Goal: Task Accomplishment & Management: Complete application form

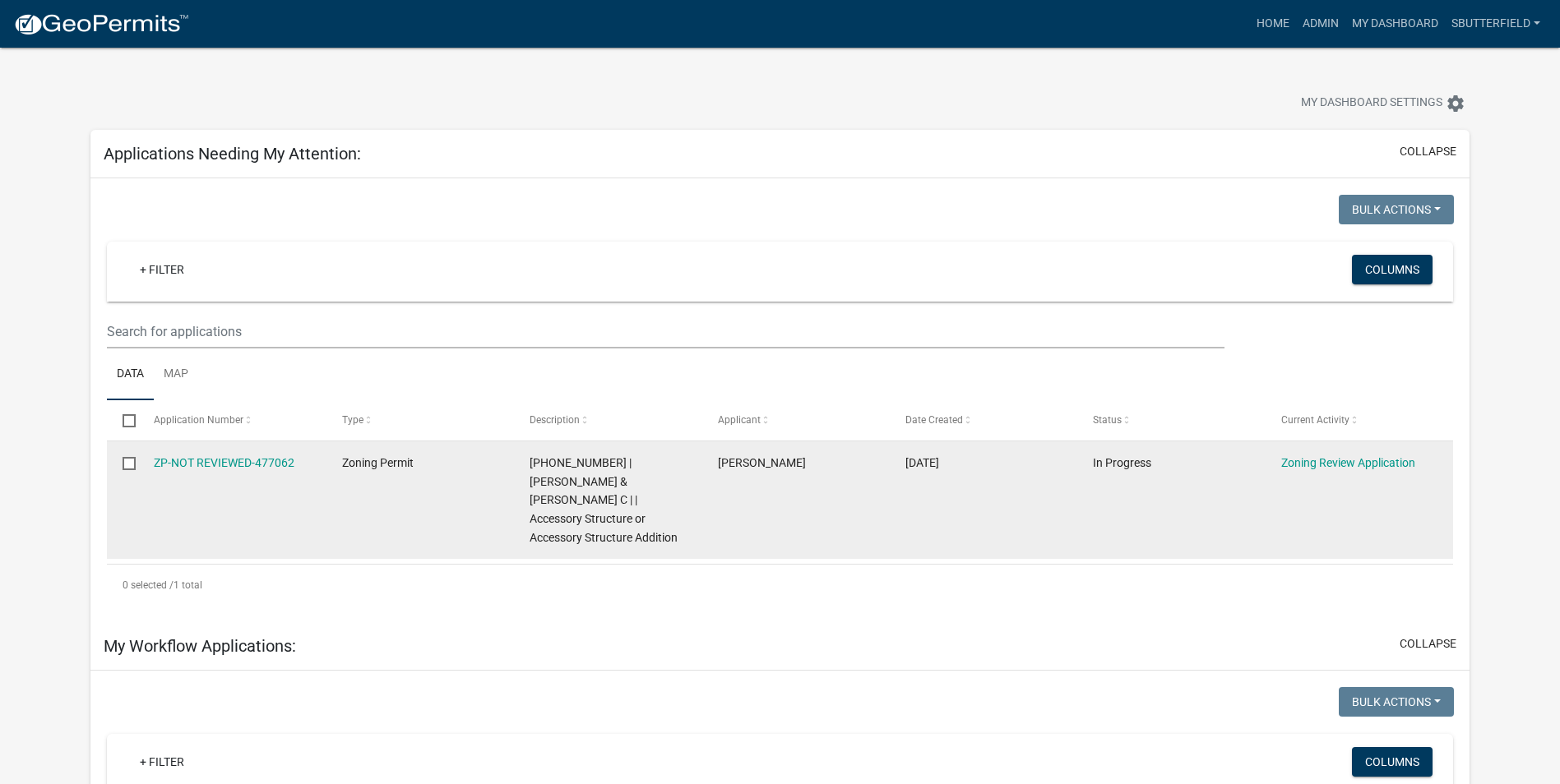
click at [133, 465] on input "checkbox" at bounding box center [128, 462] width 11 height 11
checkbox input "true"
click at [242, 458] on link "ZP-NOT REVIEWED-477062" at bounding box center [224, 462] width 141 height 13
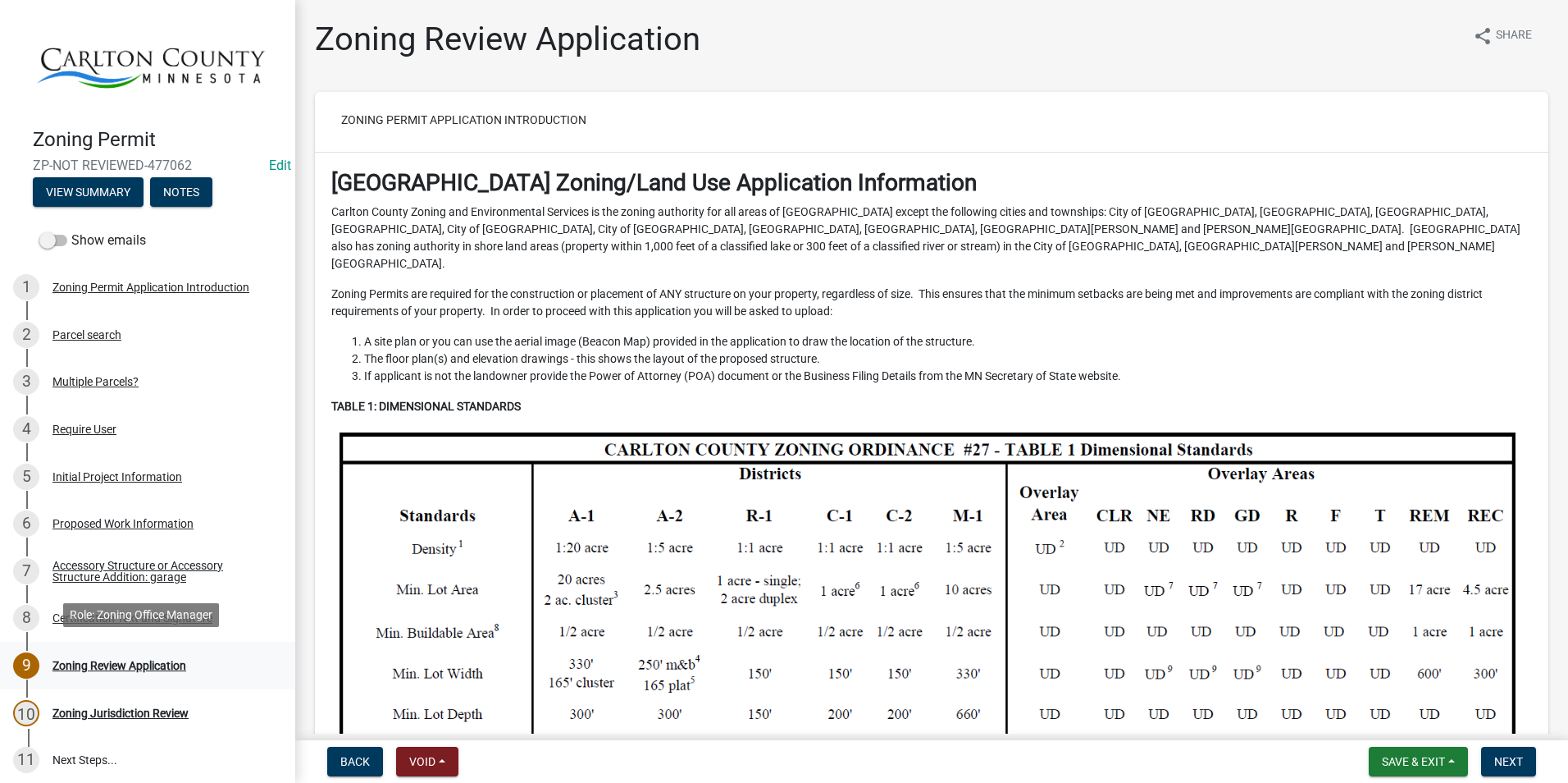
click at [119, 660] on div "Zoning Review Application" at bounding box center [119, 666] width 134 height 12
click at [137, 660] on div "Zoning Review Application" at bounding box center [119, 666] width 134 height 12
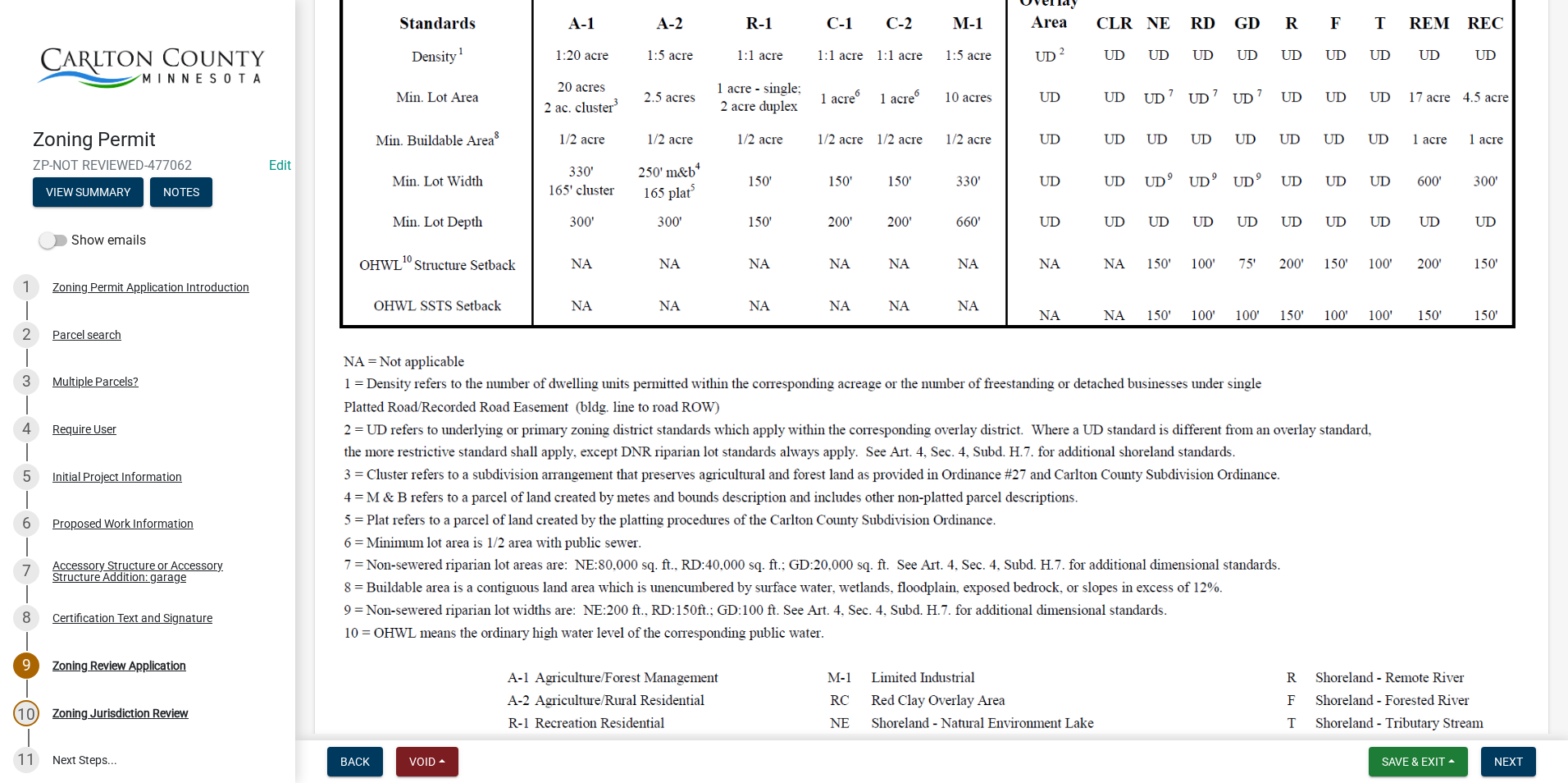
scroll to position [985, 0]
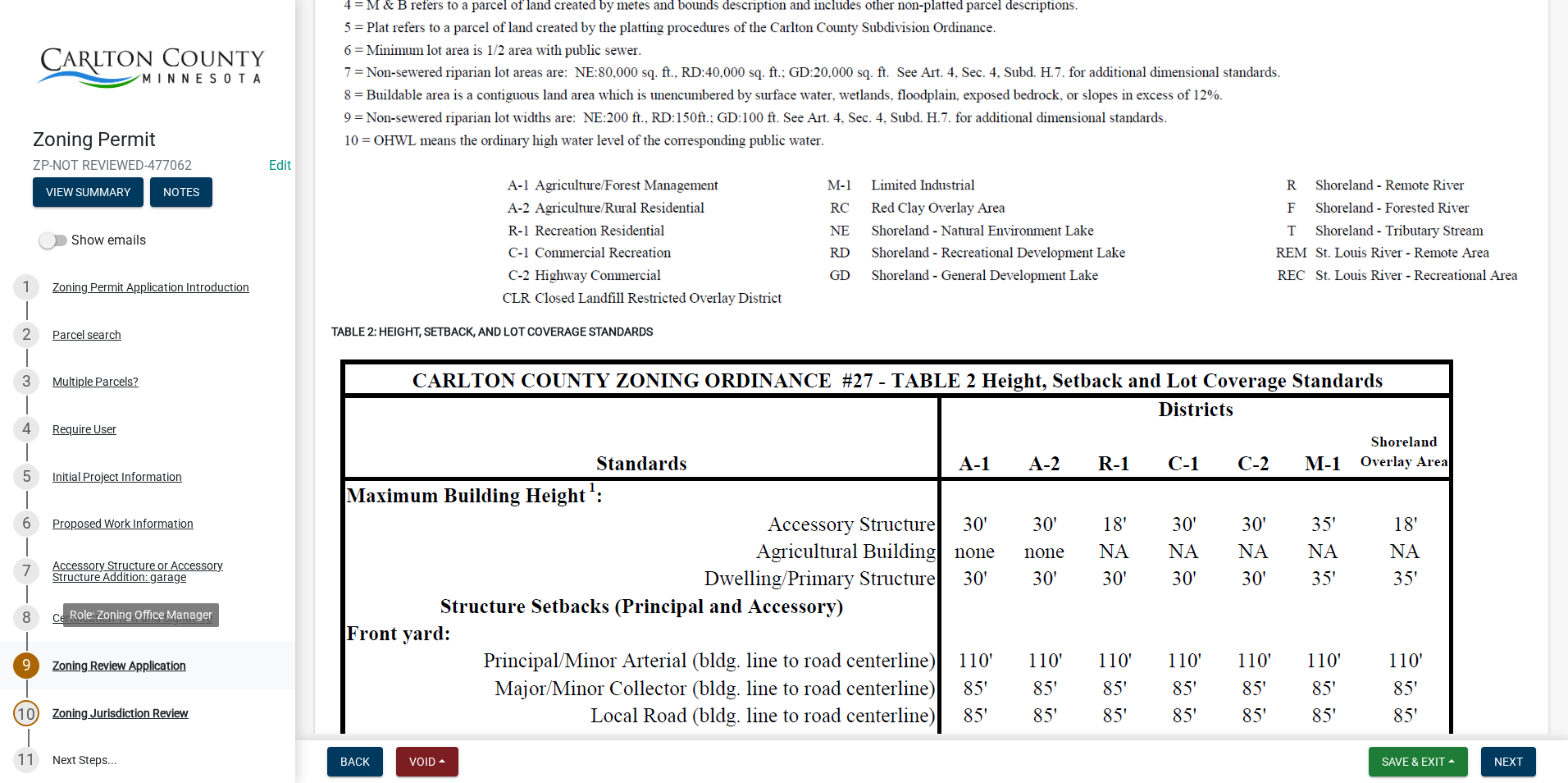
click at [122, 661] on div "Zoning Review Application" at bounding box center [119, 666] width 134 height 12
click at [88, 660] on div "Zoning Review Application" at bounding box center [119, 666] width 134 height 12
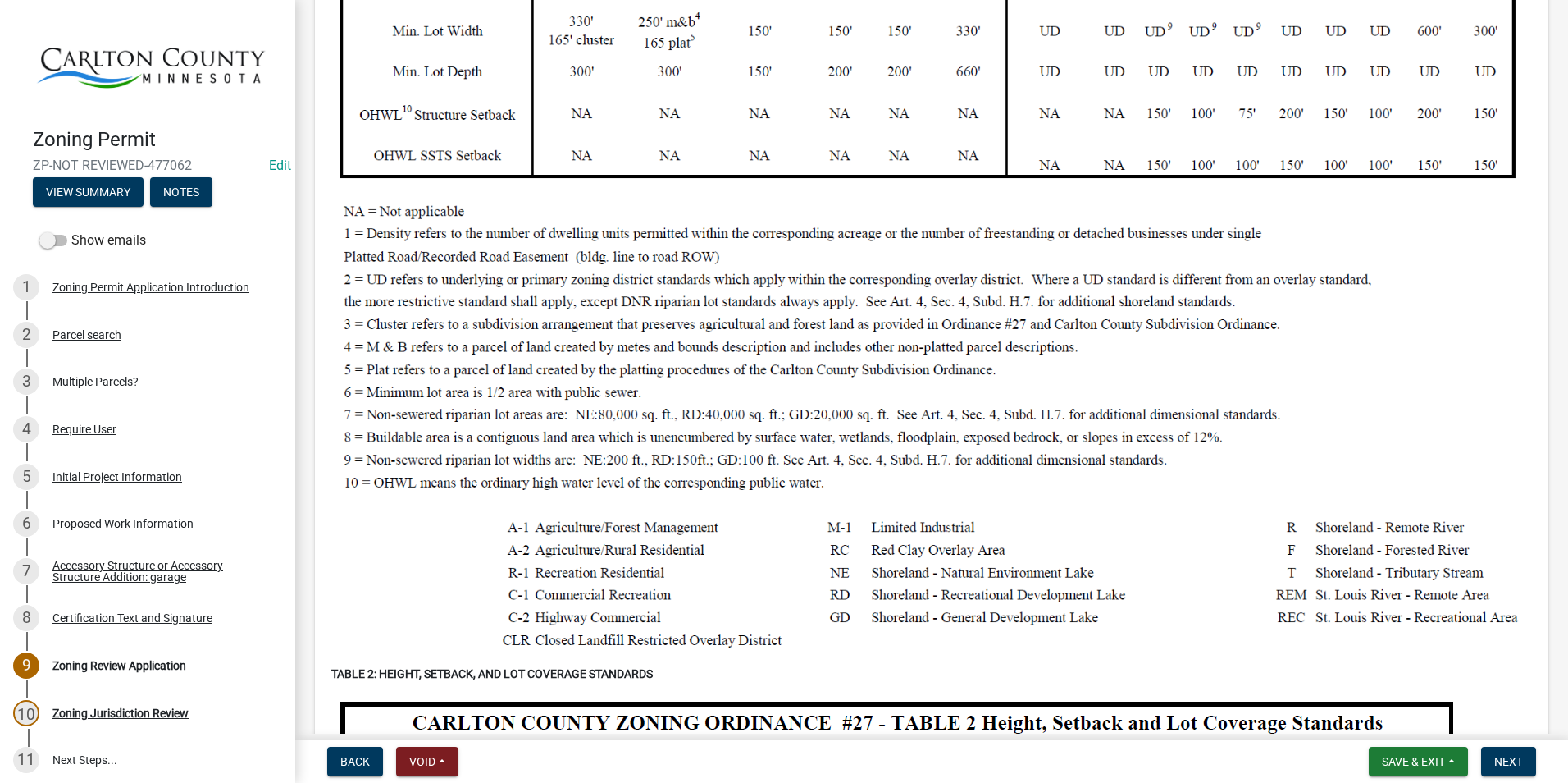
scroll to position [903, 0]
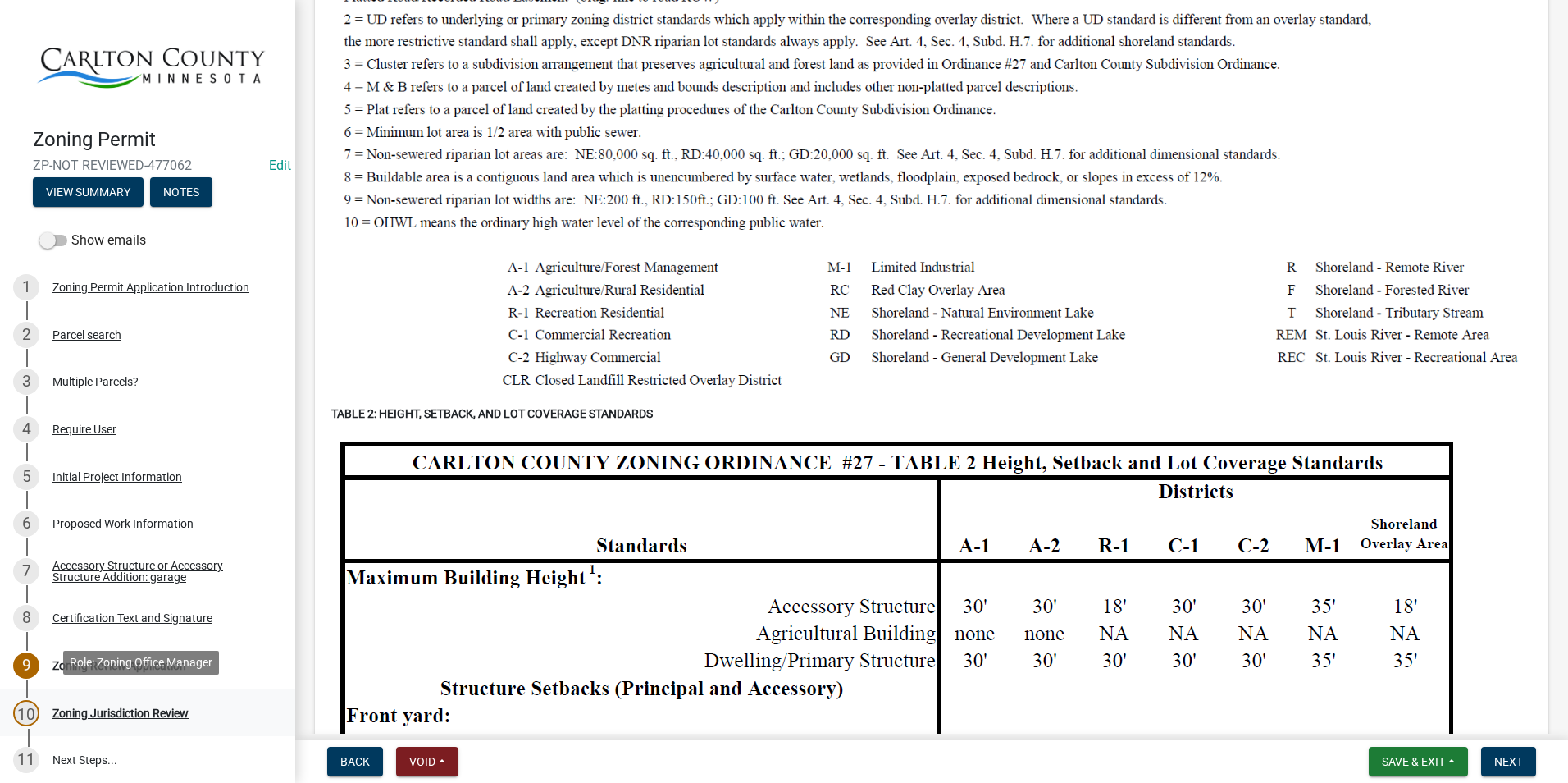
click at [122, 712] on div "Zoning Jurisdiction Review" at bounding box center [121, 714] width 137 height 12
click at [126, 708] on div "Zoning Jurisdiction Review" at bounding box center [121, 714] width 137 height 12
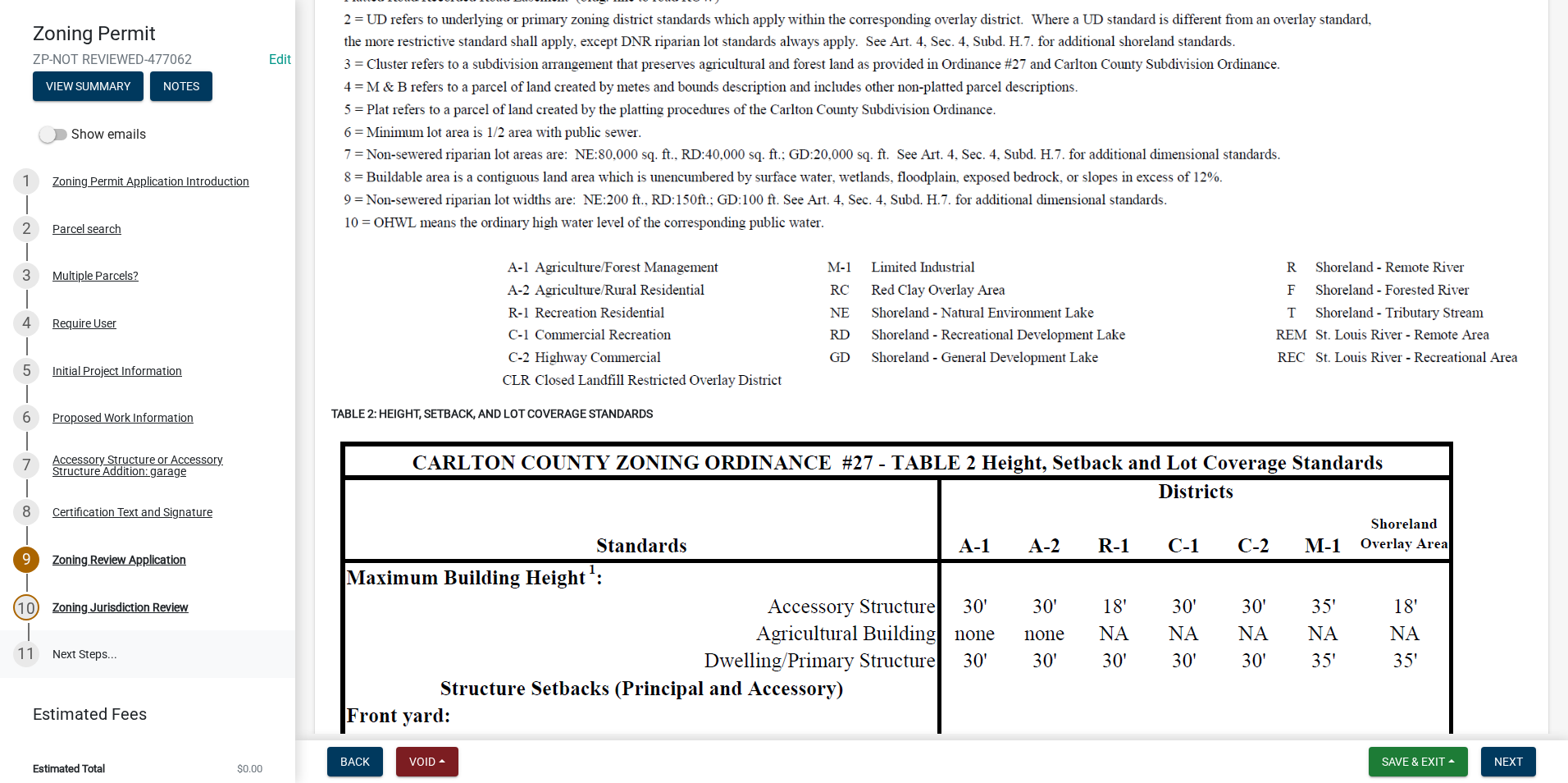
scroll to position [112, 0]
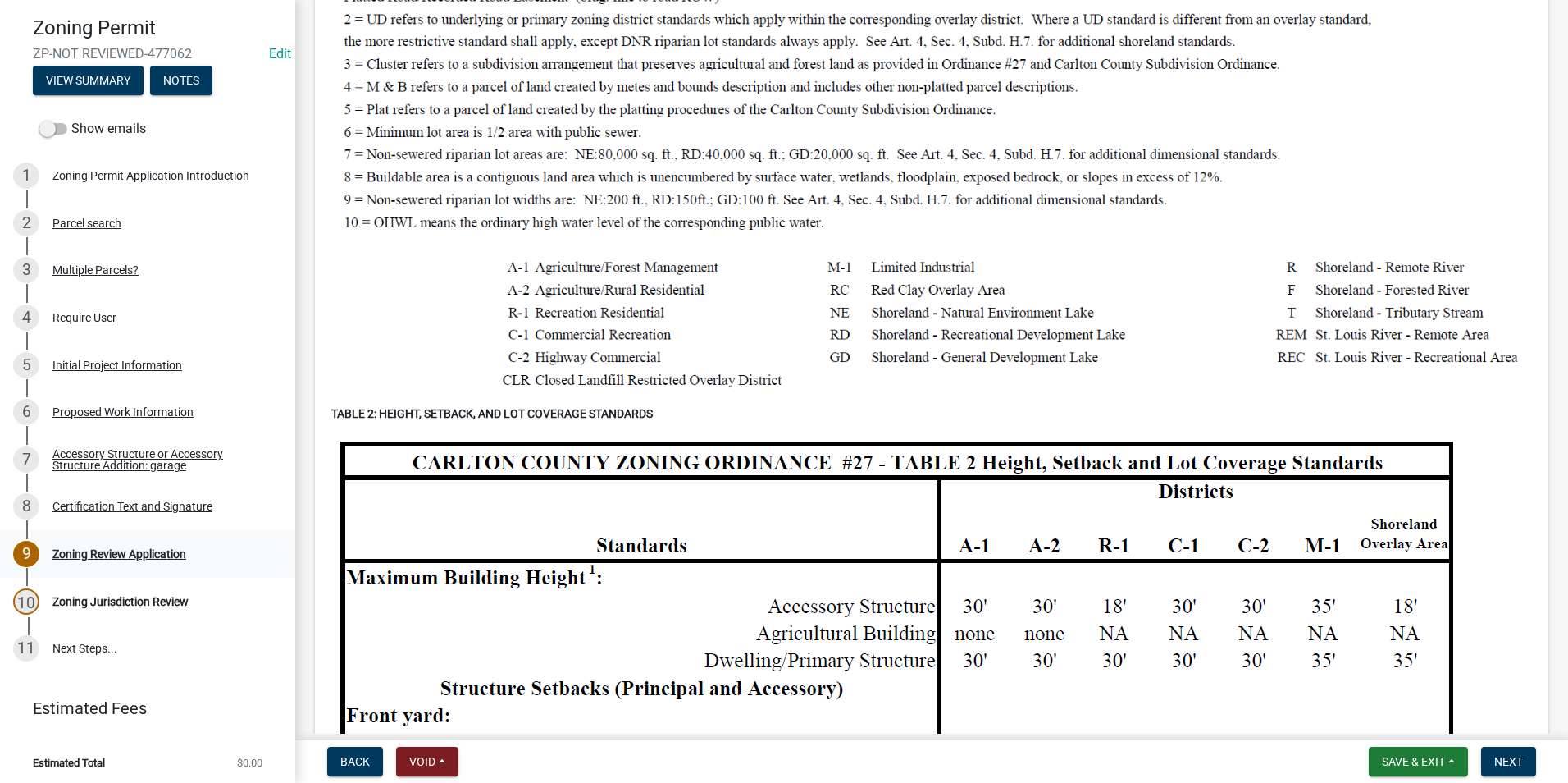
click at [163, 555] on div "Zoning Review Application" at bounding box center [119, 554] width 134 height 12
click at [164, 548] on div "Zoning Review Application" at bounding box center [119, 554] width 134 height 12
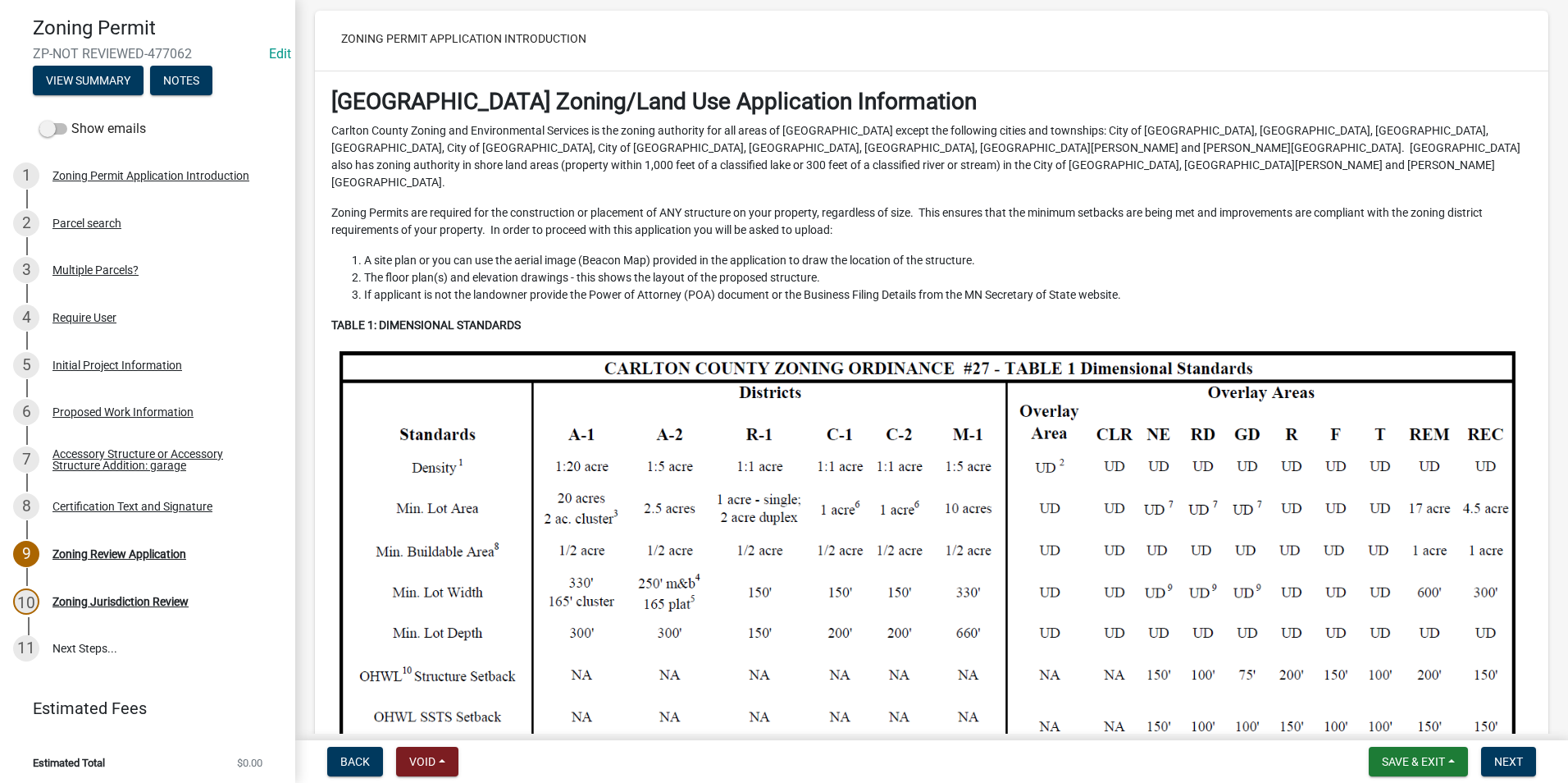
scroll to position [0, 0]
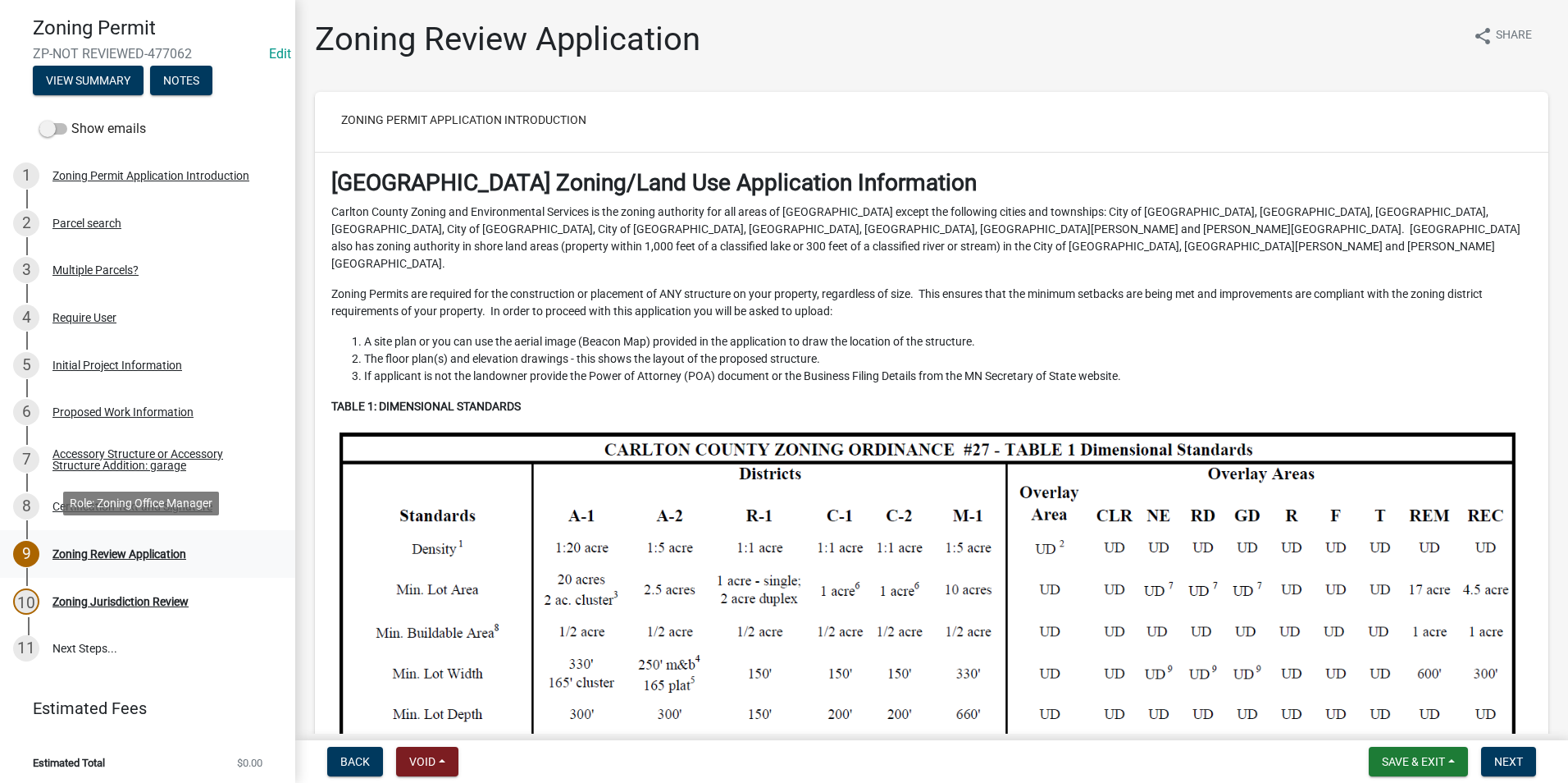
click at [17, 547] on div "9" at bounding box center [26, 553] width 27 height 27
click at [123, 548] on div "Zoning Review Application" at bounding box center [119, 554] width 134 height 12
click at [105, 79] on button "View Summary" at bounding box center [88, 80] width 111 height 30
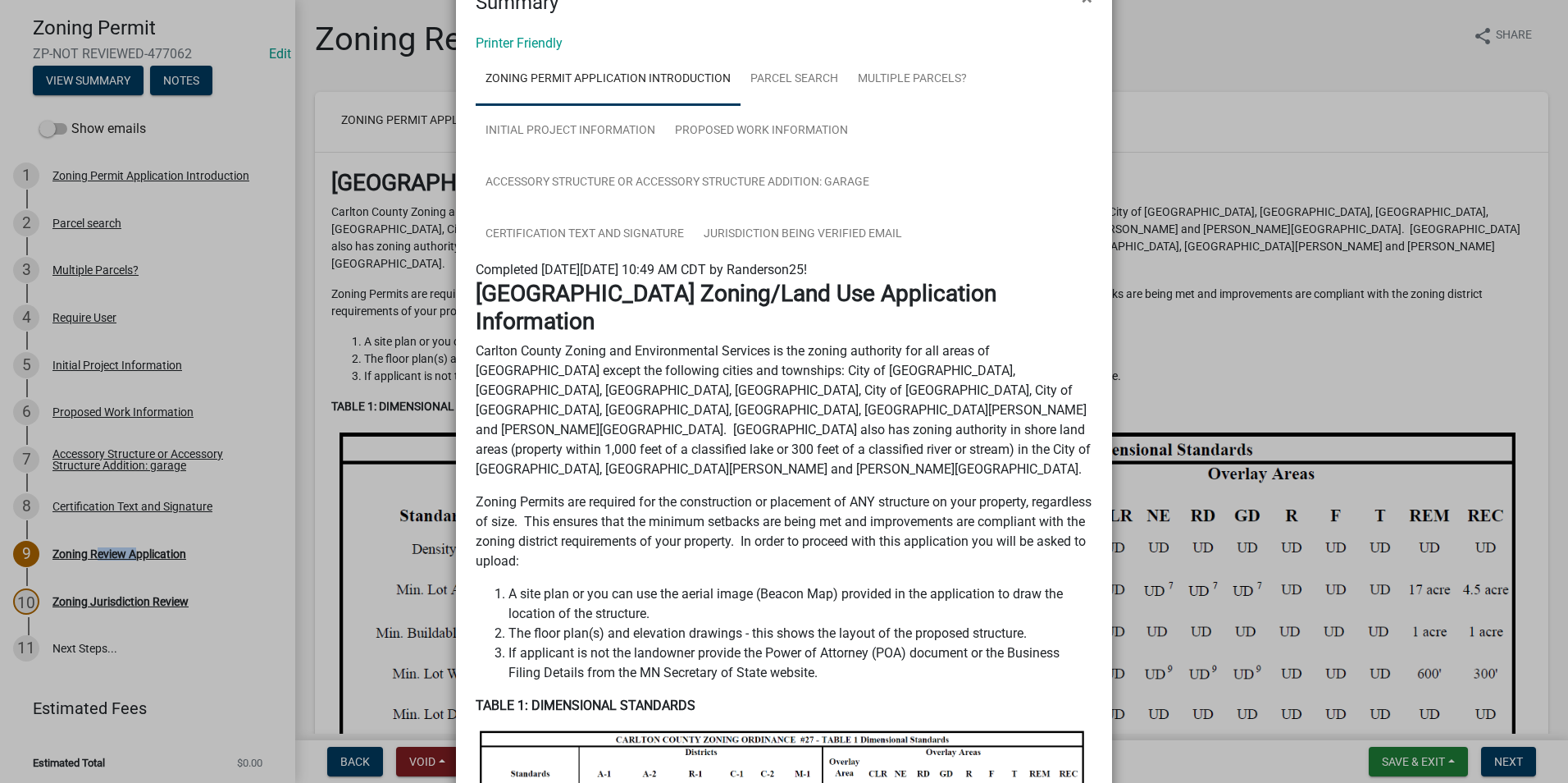
scroll to position [82, 0]
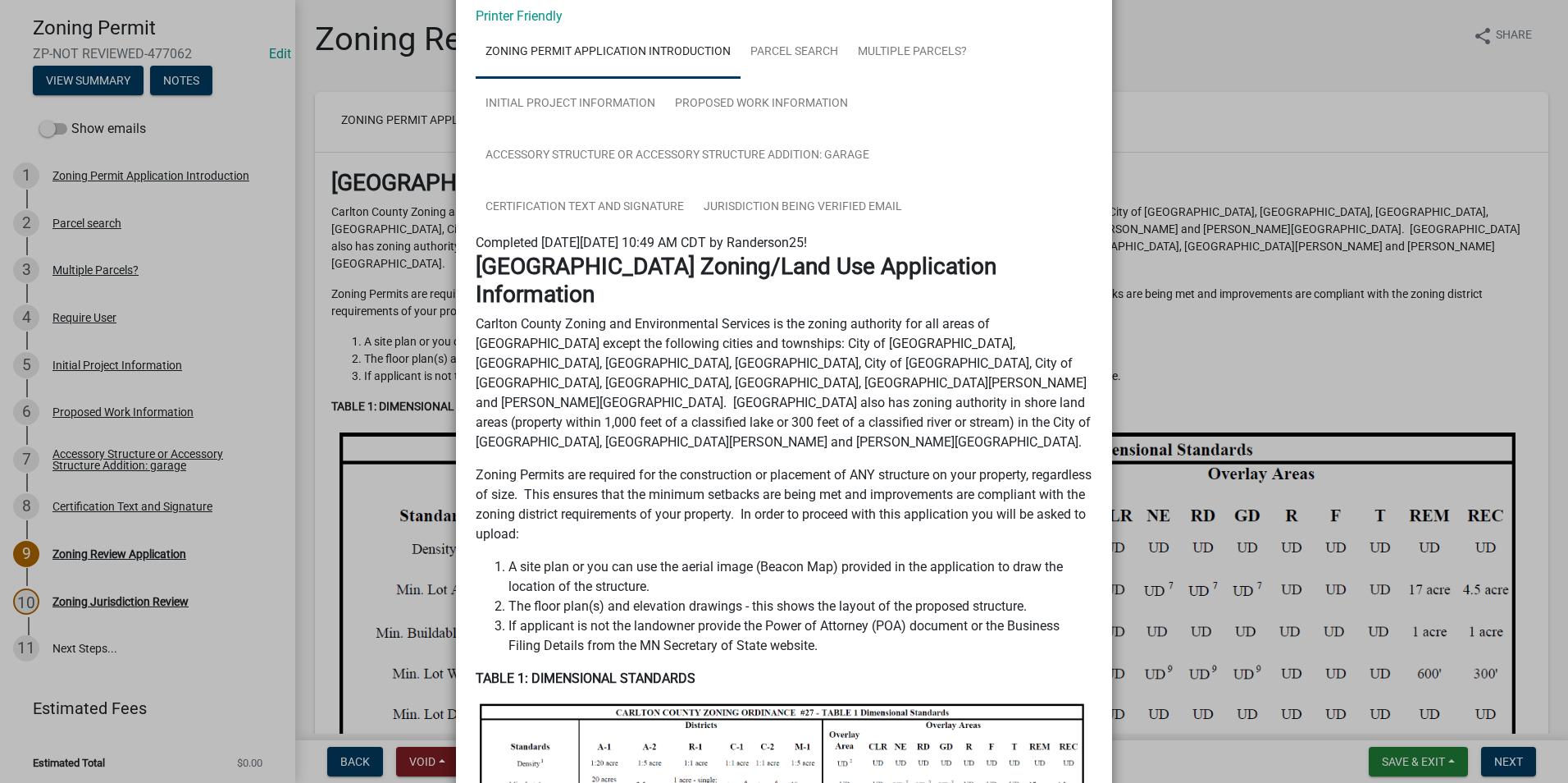
click at [154, 546] on ngb-modal-window "Summary × Printer Friendly Zoning Permit Application Introduction Parcel search…" at bounding box center [784, 391] width 1568 height 783
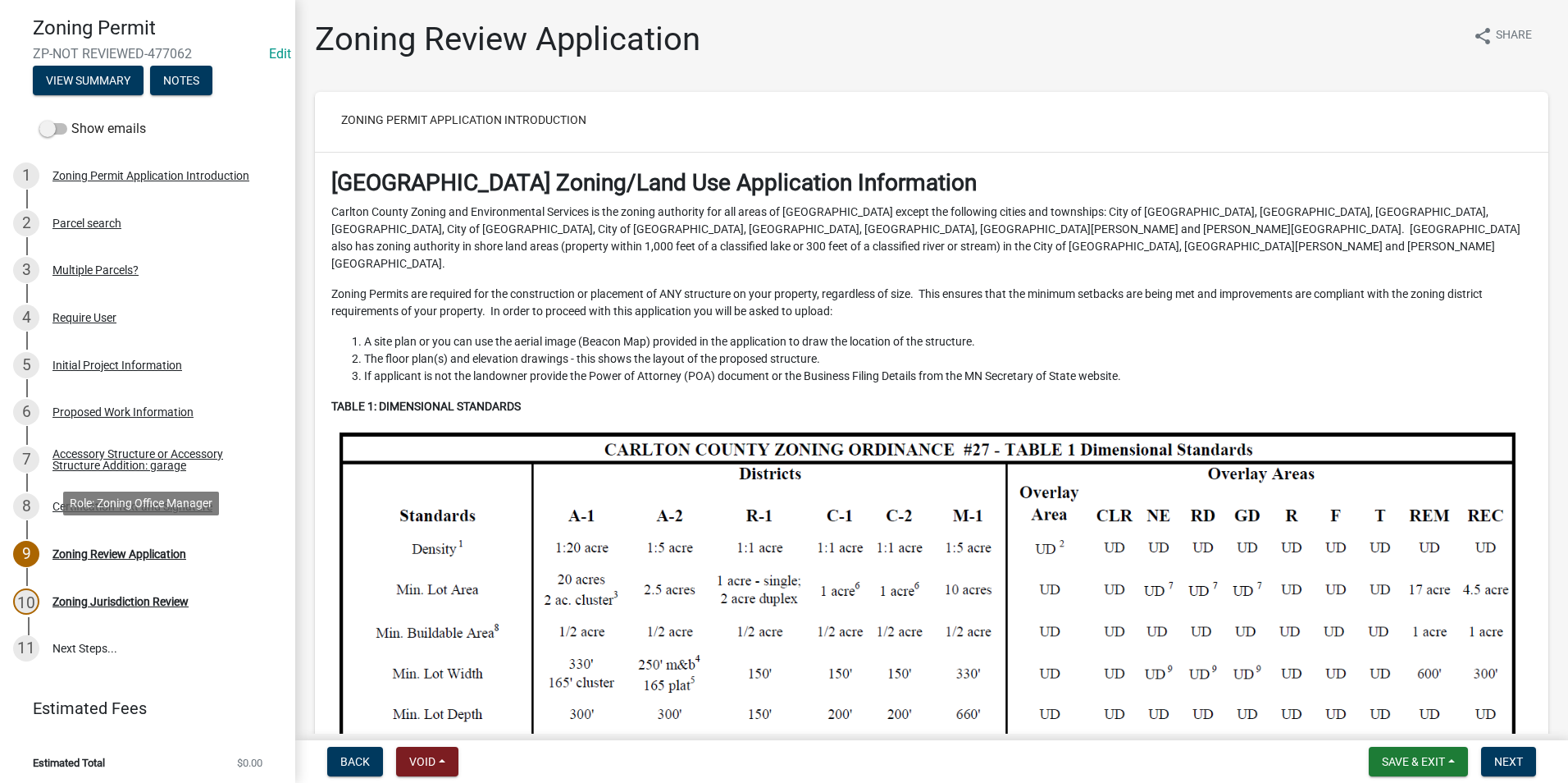
click at [151, 548] on div "Zoning Review Application" at bounding box center [119, 554] width 134 height 12
click at [348, 755] on span "Back" at bounding box center [355, 761] width 30 height 13
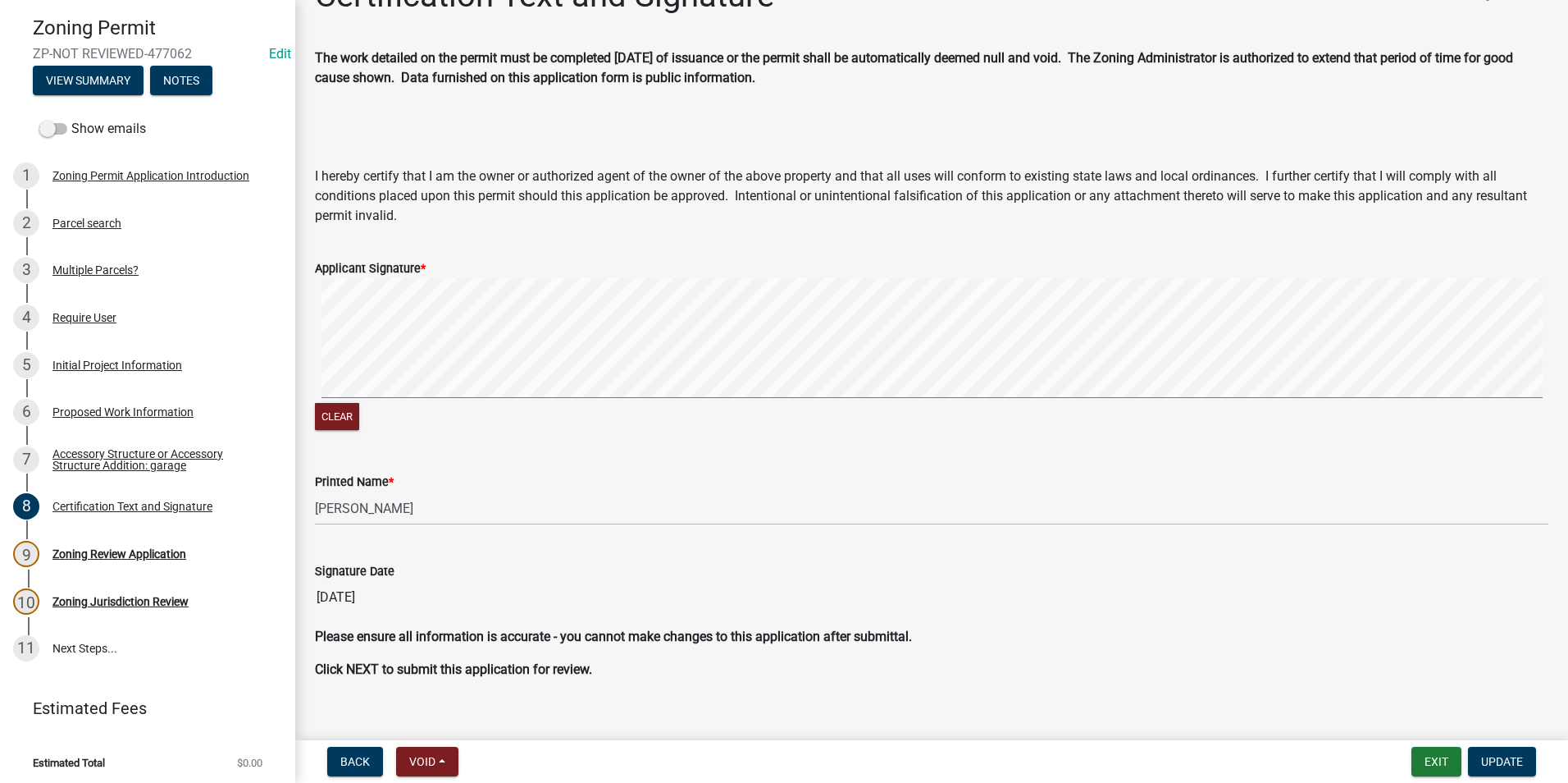
scroll to position [66, 0]
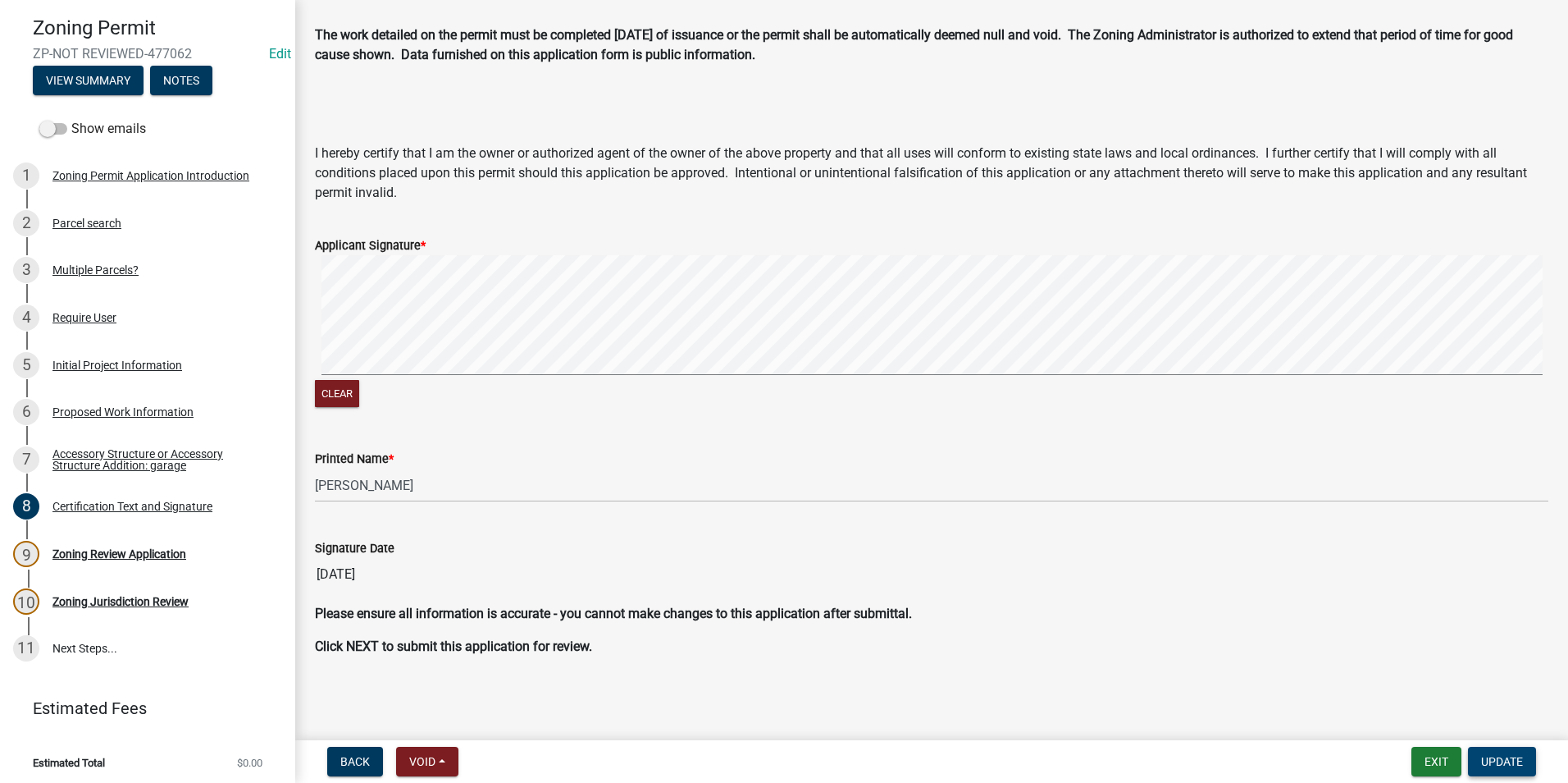
click at [1521, 756] on span "Update" at bounding box center [1503, 761] width 42 height 13
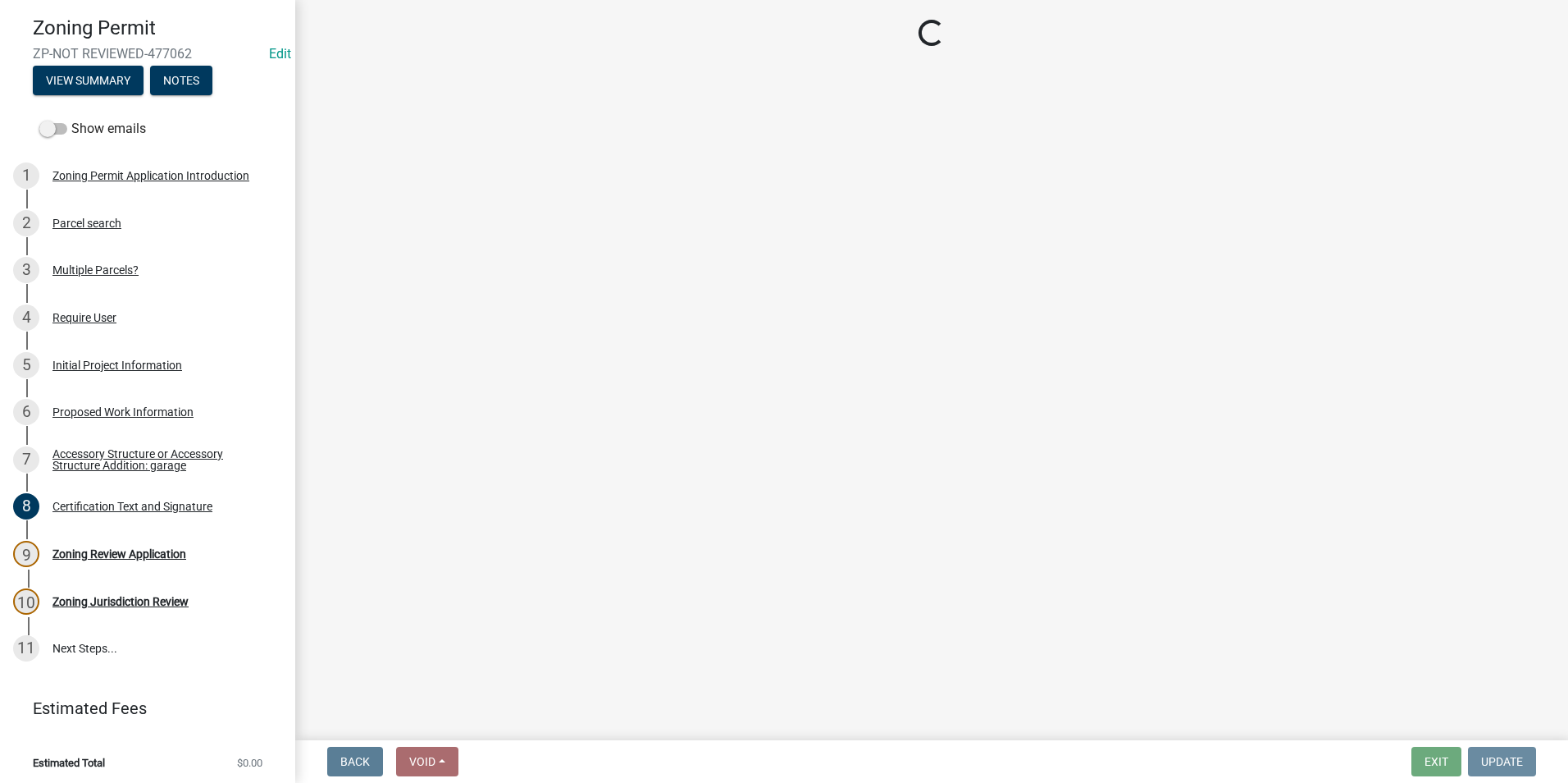
scroll to position [0, 0]
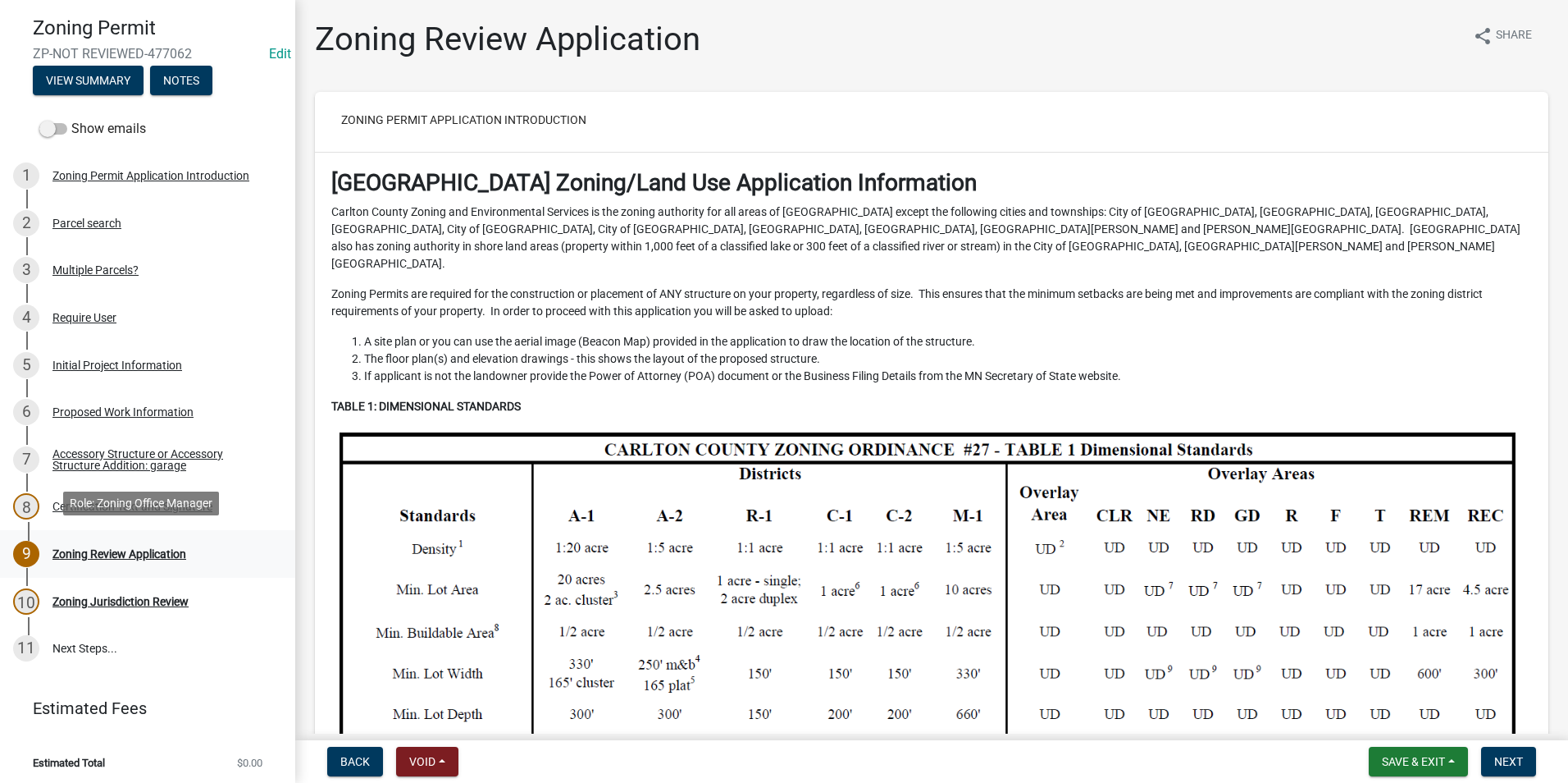
click at [119, 540] on div "9 Zoning Review Application" at bounding box center [140, 553] width 256 height 27
click at [115, 548] on div "Zoning Review Application" at bounding box center [119, 554] width 134 height 12
drag, startPoint x: 1502, startPoint y: 759, endPoint x: 1495, endPoint y: 752, distance: 9.9
click at [1503, 751] on button "Next" at bounding box center [1510, 762] width 55 height 30
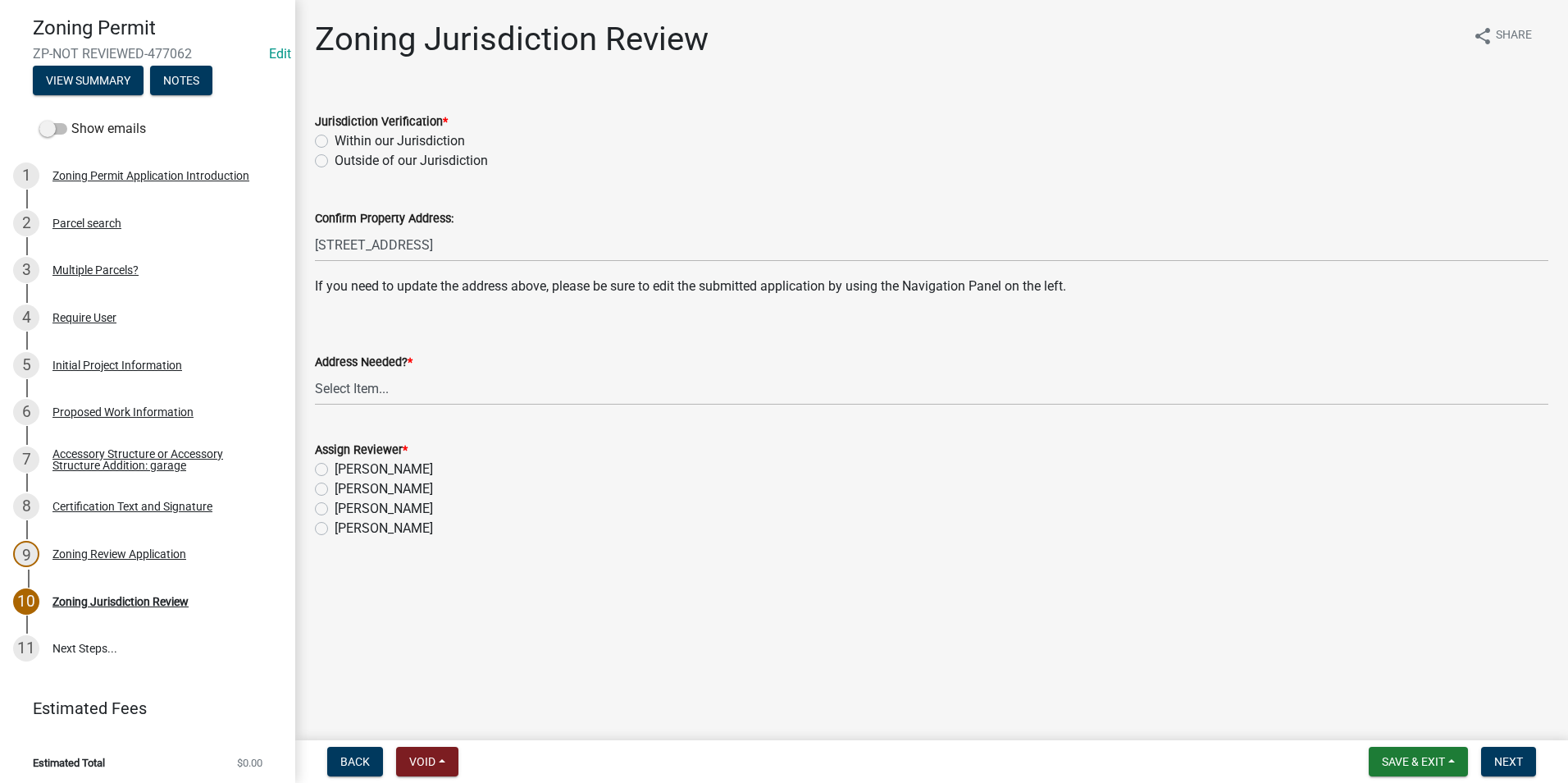
click at [334, 141] on label "Within our Jurisdiction" at bounding box center [400, 142] width 131 height 20
click at [334, 141] on input "Within our Jurisdiction" at bounding box center [339, 137] width 11 height 11
radio input "true"
click at [379, 381] on select "Select Item... Yes No" at bounding box center [931, 389] width 1234 height 34
click at [315, 372] on select "Select Item... Yes No" at bounding box center [931, 389] width 1234 height 34
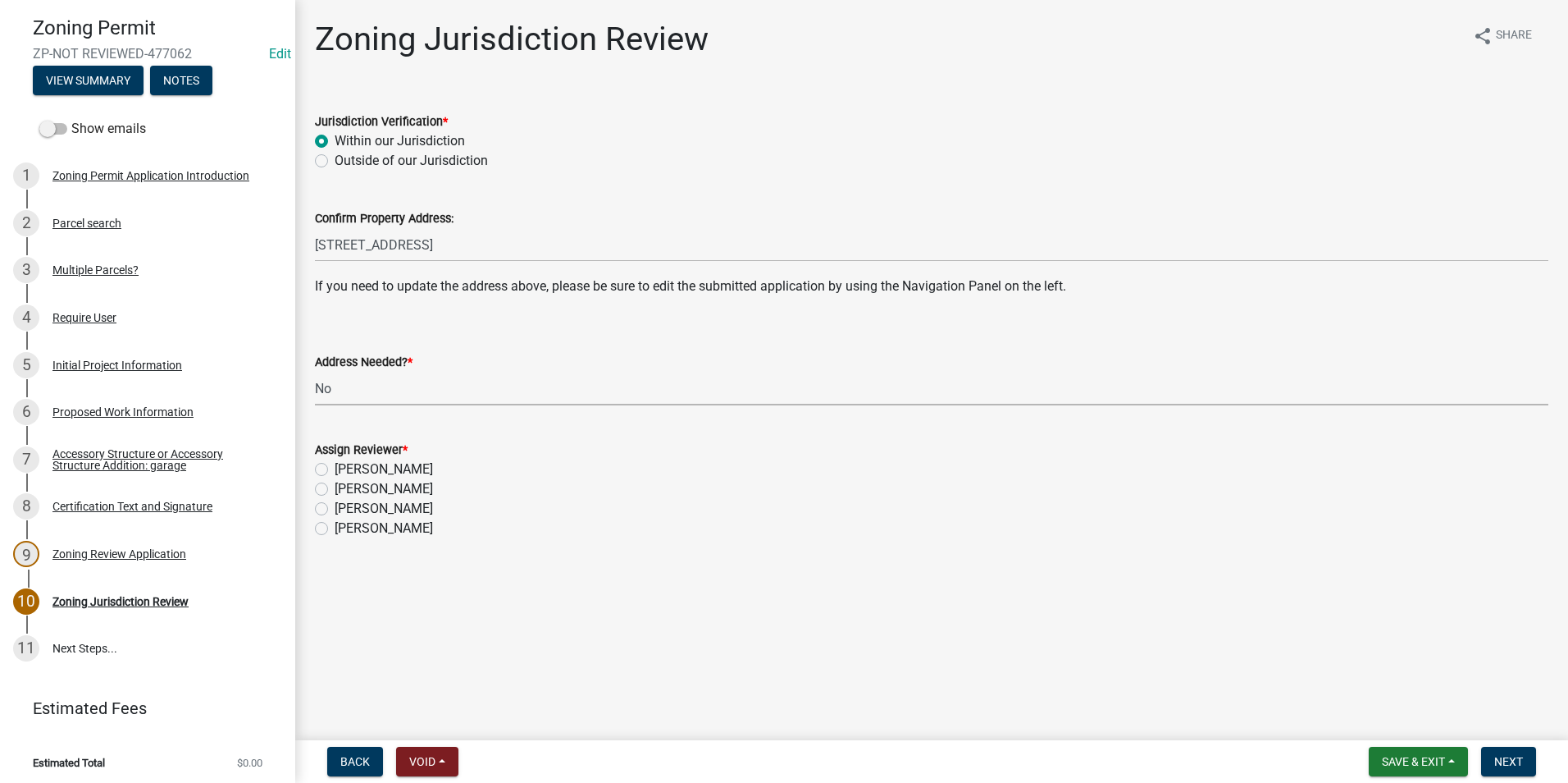
select select "aade736b-b8ba-42e5-ae4c-e00a265c1909"
click at [334, 488] on label "[PERSON_NAME]" at bounding box center [384, 489] width 99 height 20
click at [334, 488] on input "[PERSON_NAME]" at bounding box center [339, 484] width 11 height 11
radio input "true"
click at [1503, 751] on button "Next" at bounding box center [1510, 762] width 55 height 30
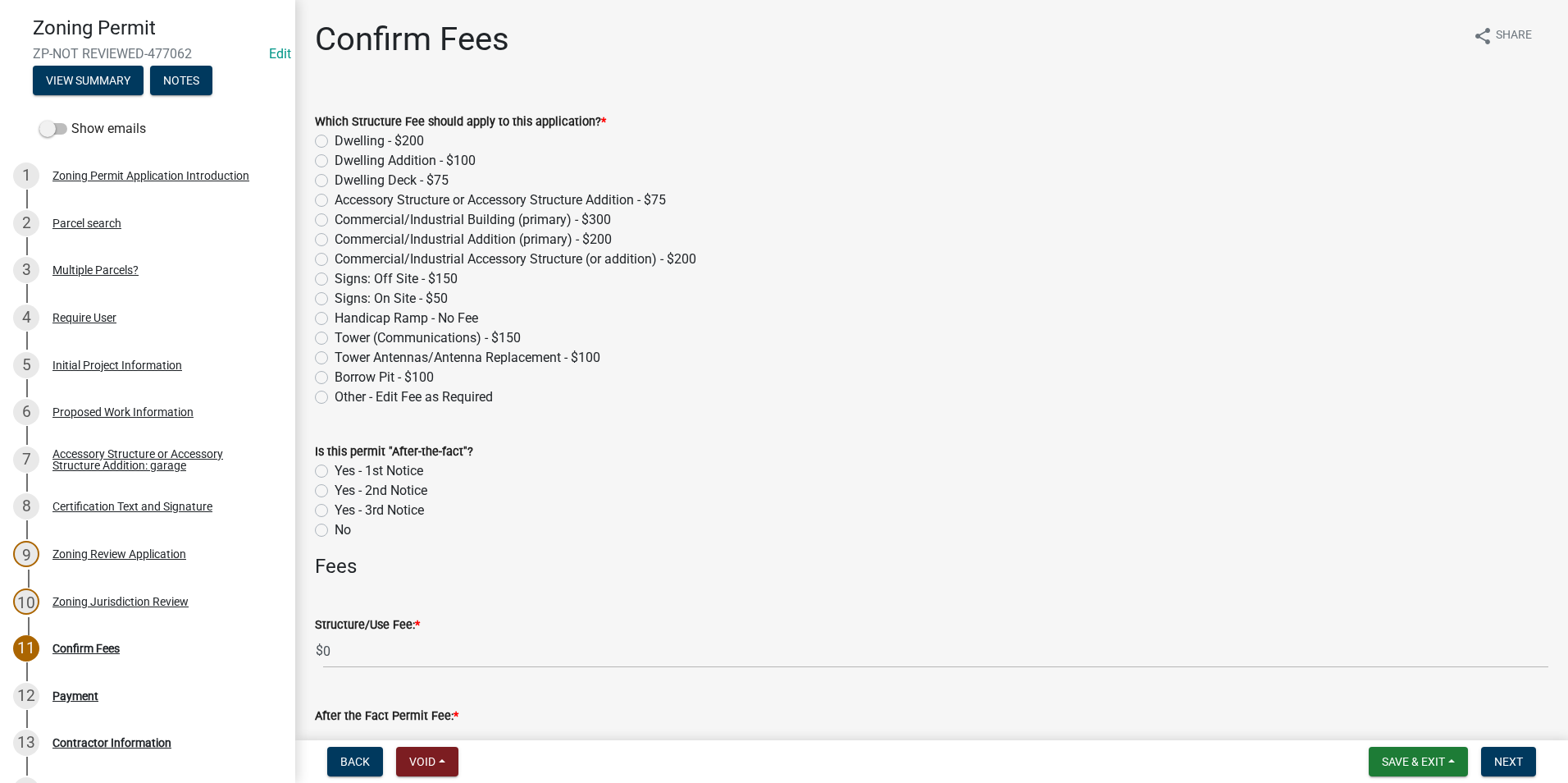
click at [329, 197] on div "Accessory Structure or Accessory Structure Addition - $75" at bounding box center [931, 200] width 1234 height 20
click at [334, 204] on label "Accessory Structure or Accessory Structure Addition - $75" at bounding box center [500, 200] width 331 height 20
click at [334, 201] on input "Accessory Structure or Accessory Structure Addition - $75" at bounding box center [339, 195] width 11 height 11
radio input "true"
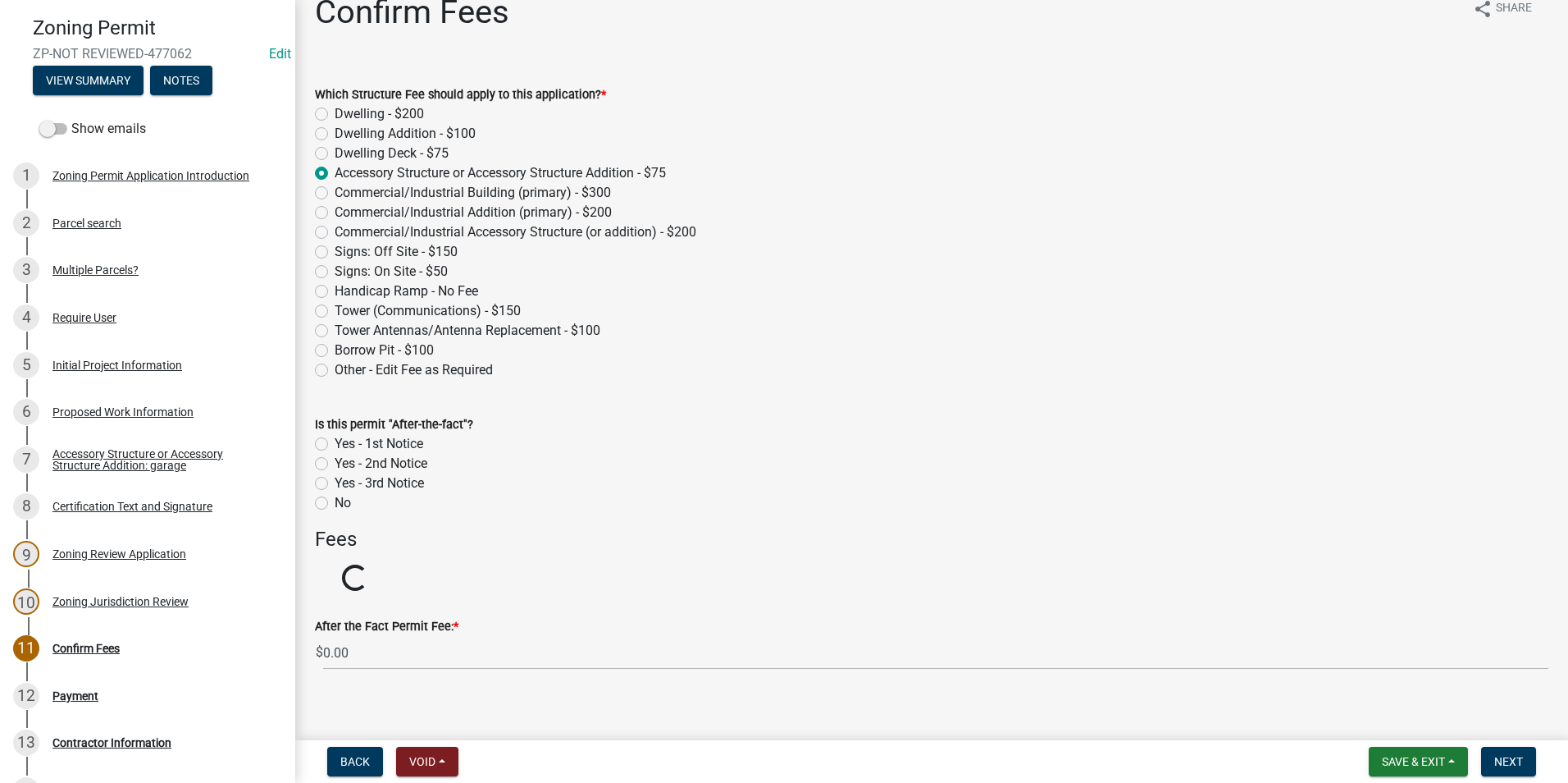
scroll to position [42, 0]
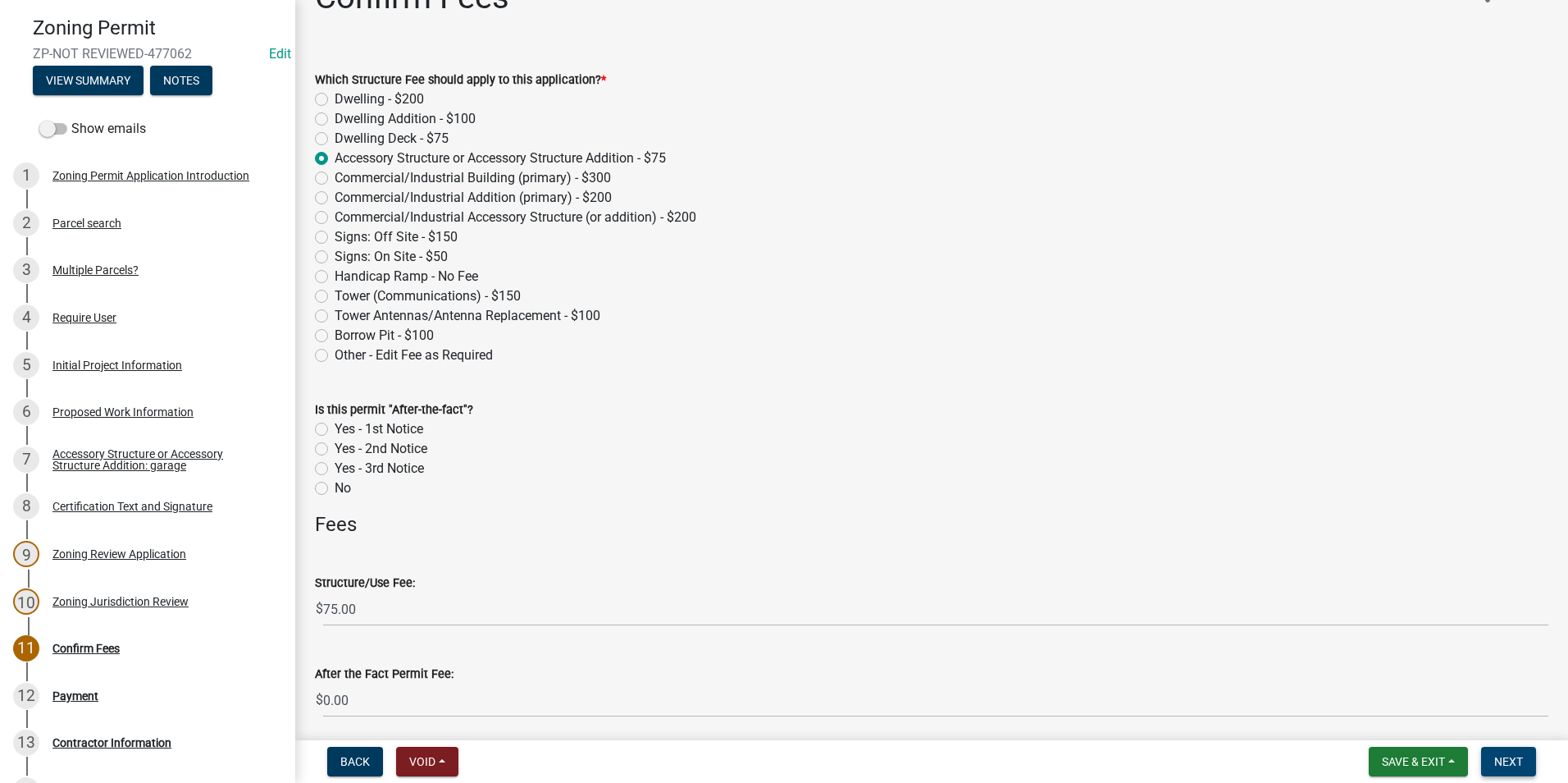
click at [1516, 759] on span "Next" at bounding box center [1509, 761] width 29 height 13
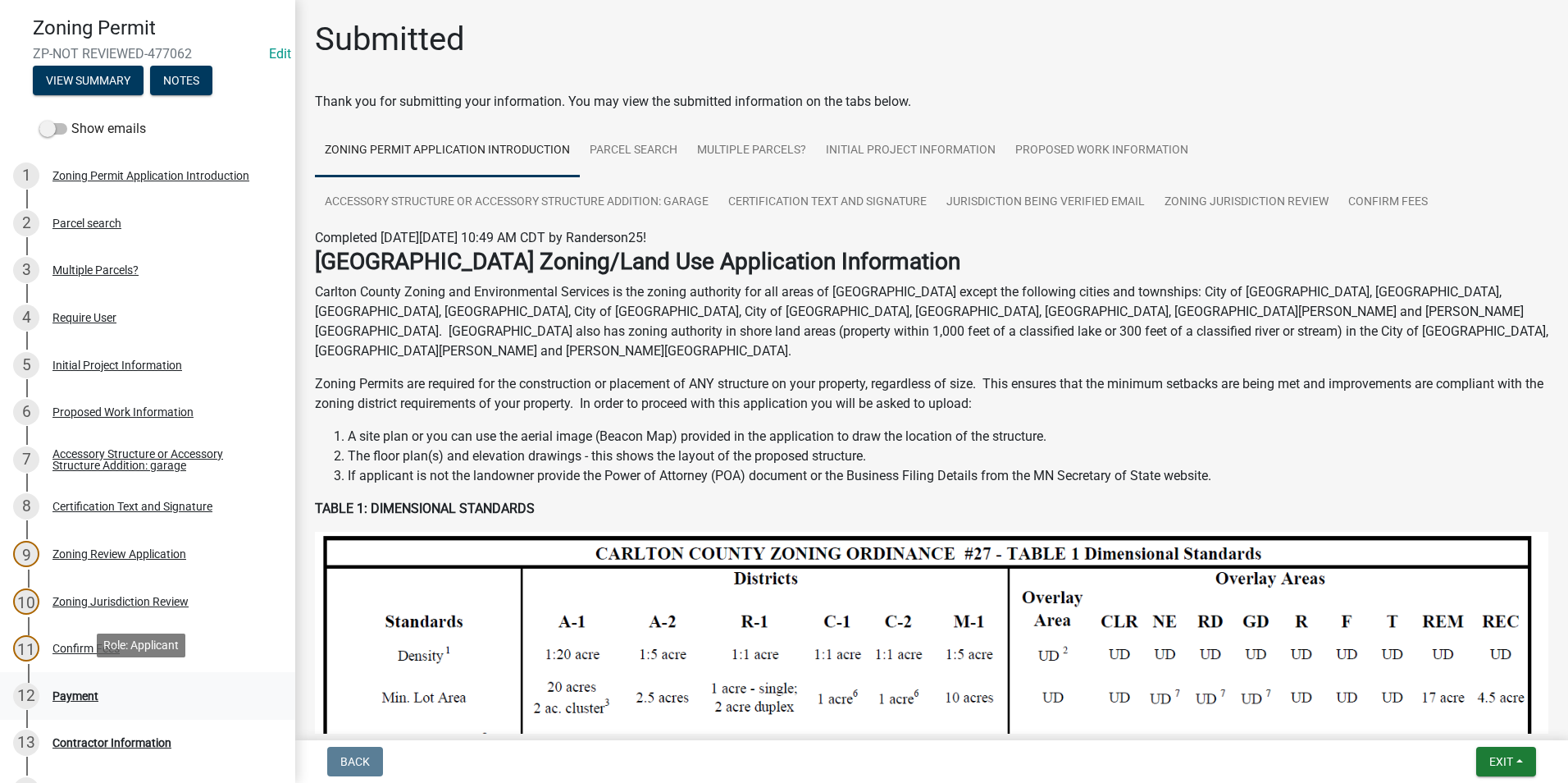
click at [65, 692] on div "Payment" at bounding box center [75, 696] width 46 height 12
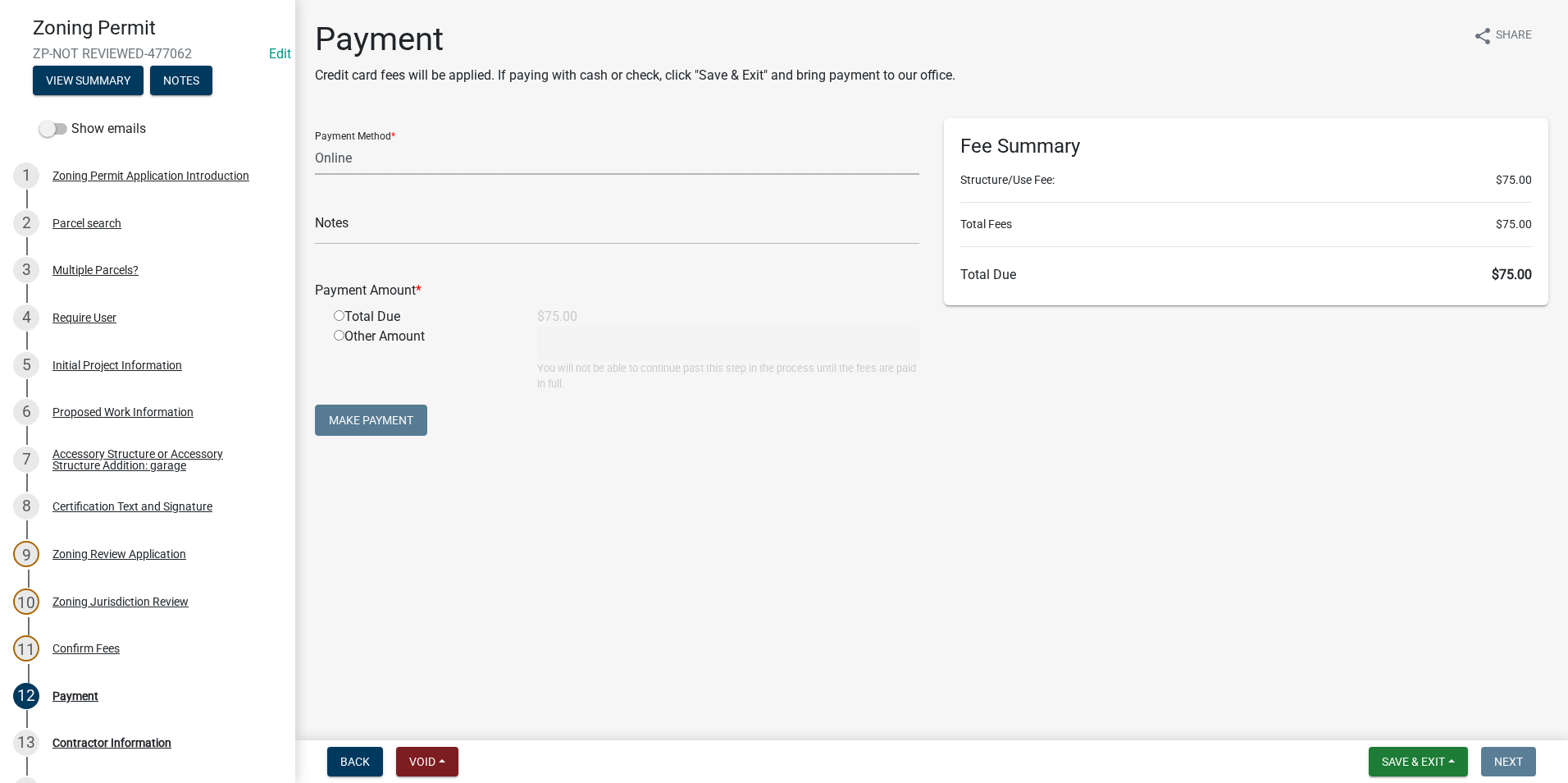
click at [449, 152] on select "Credit Card POS Check Cash Online" at bounding box center [616, 158] width 604 height 34
select select "1: 0"
click at [315, 142] on select "Credit Card POS Check Cash Online" at bounding box center [616, 158] width 604 height 34
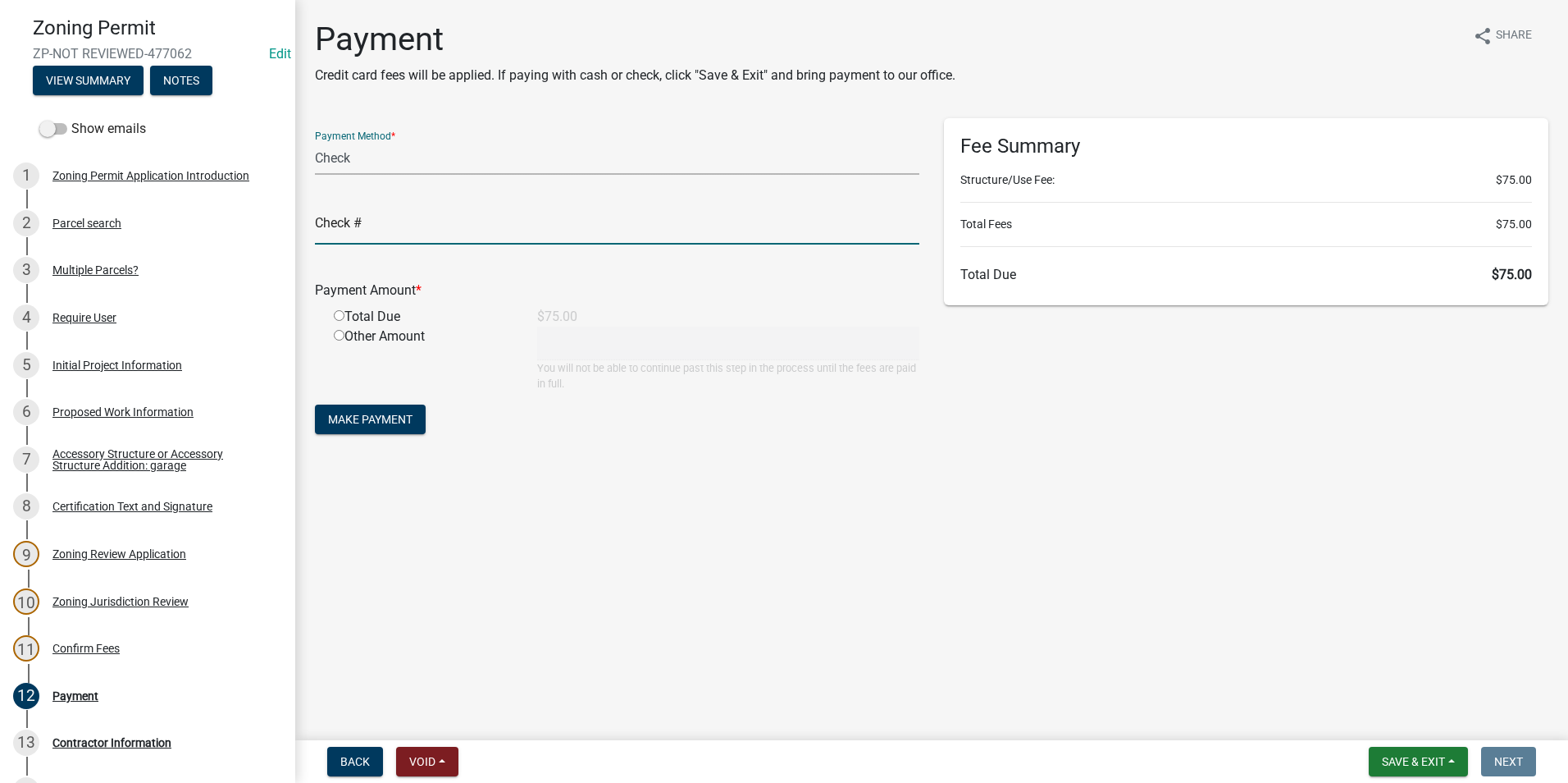
click at [397, 224] on input "text" at bounding box center [616, 228] width 604 height 34
type input "5066"
click at [338, 316] on input "radio" at bounding box center [338, 315] width 11 height 11
radio input "true"
type input "75"
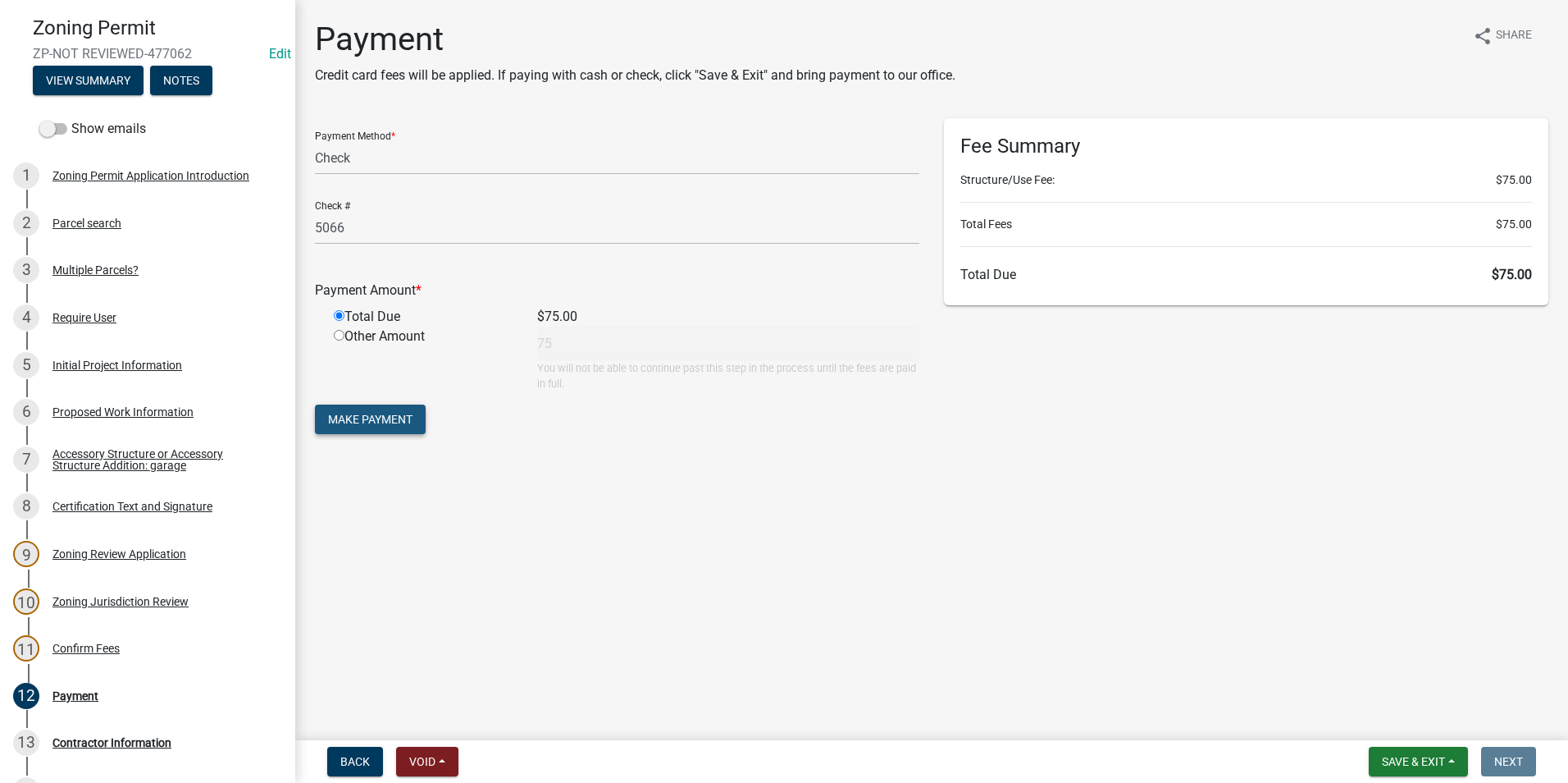
click at [390, 408] on button "Make Payment" at bounding box center [370, 420] width 111 height 30
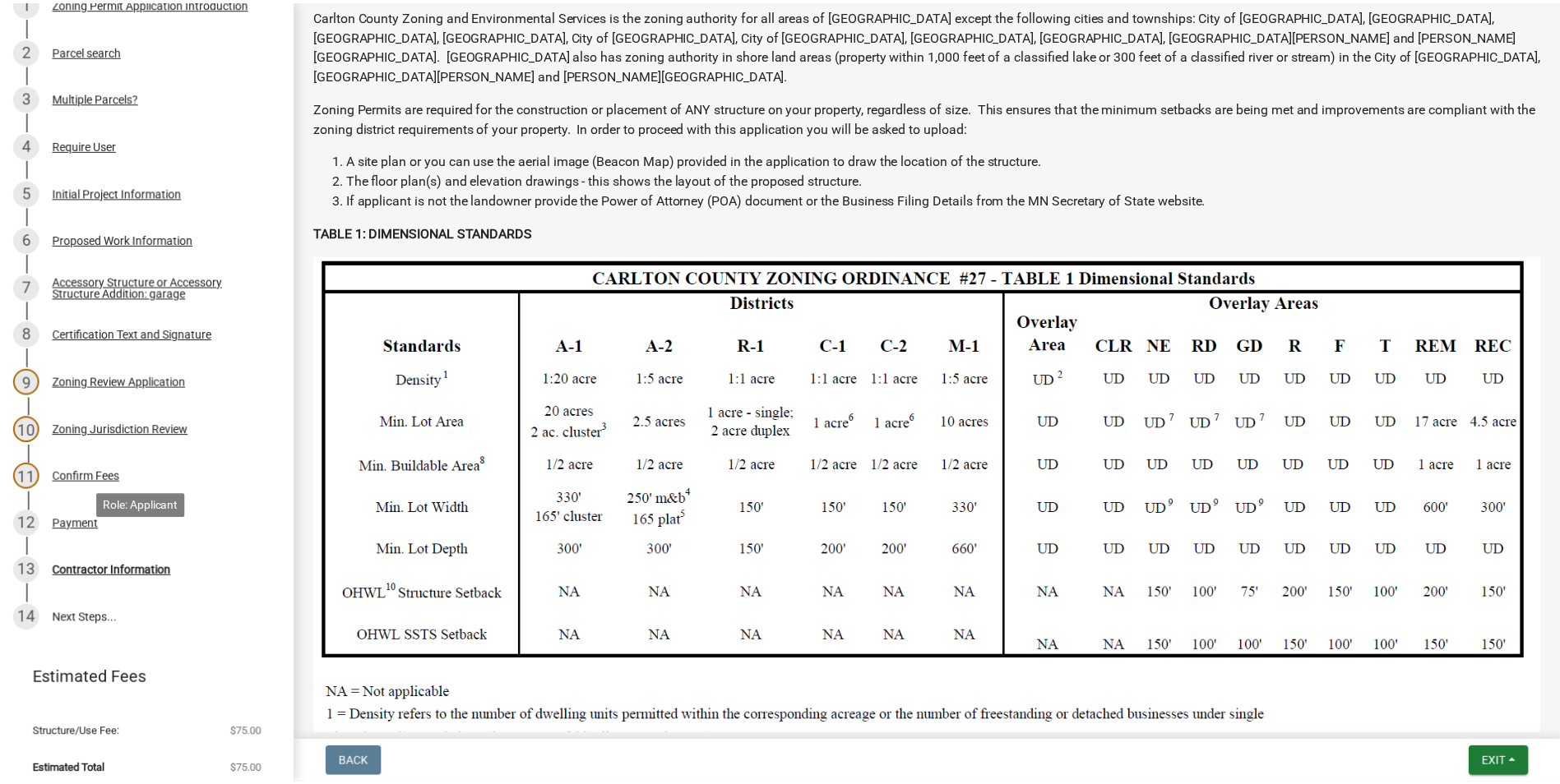
scroll to position [291, 0]
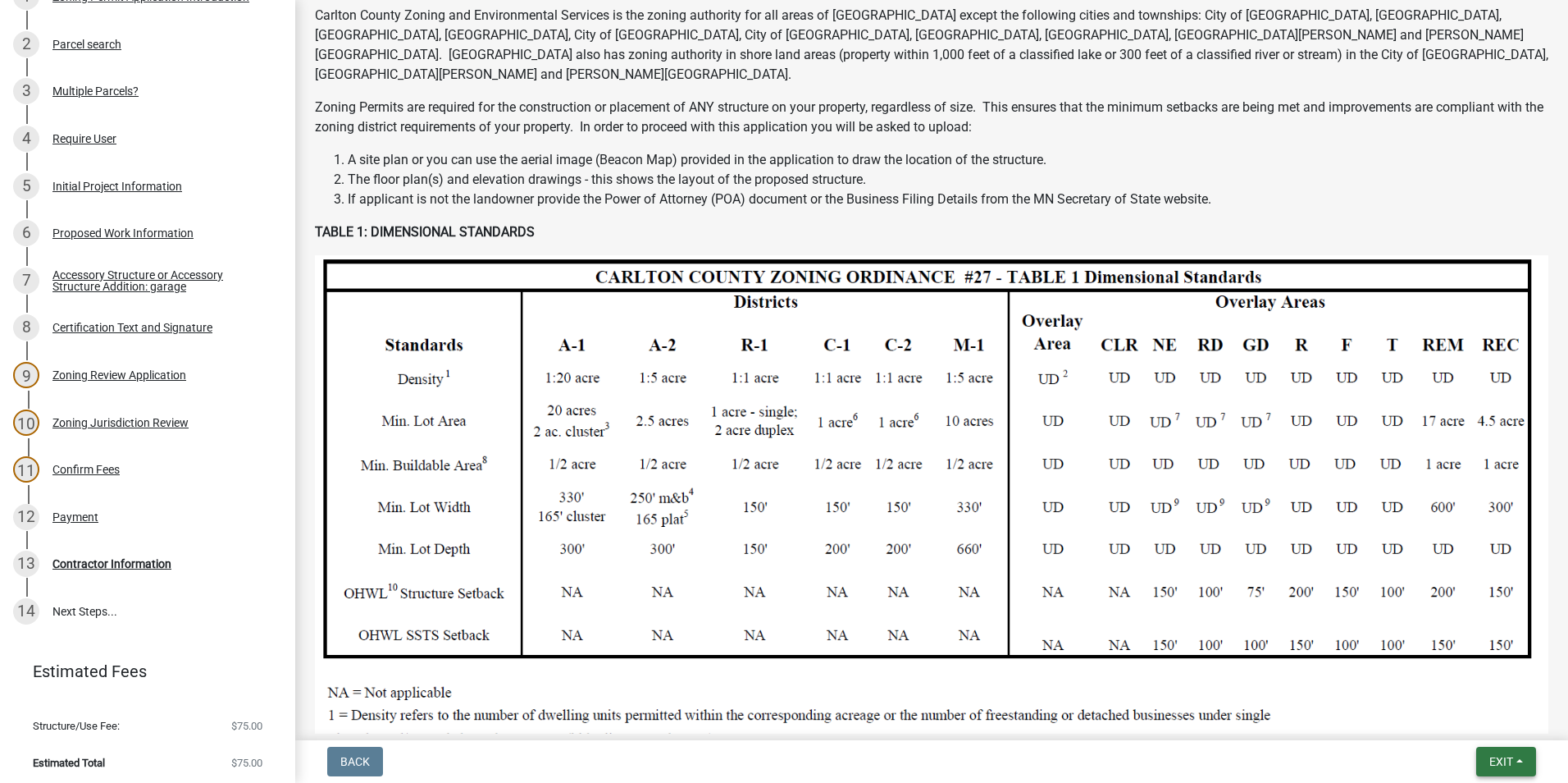
drag, startPoint x: 1506, startPoint y: 751, endPoint x: 1489, endPoint y: 751, distance: 17.0
click at [1499, 749] on button "Exit" at bounding box center [1507, 762] width 60 height 30
click at [1446, 717] on button "Save & Exit" at bounding box center [1470, 720] width 132 height 40
